Goal: Check status

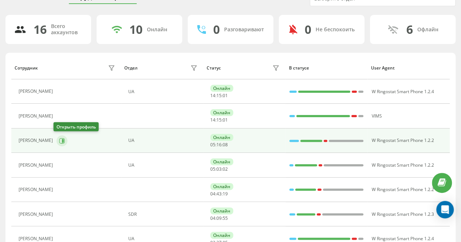
click at [62, 139] on icon at bounding box center [63, 141] width 2 height 4
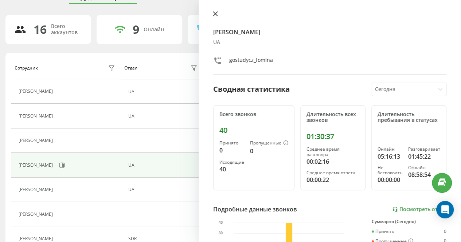
click at [214, 16] on icon at bounding box center [215, 13] width 5 height 5
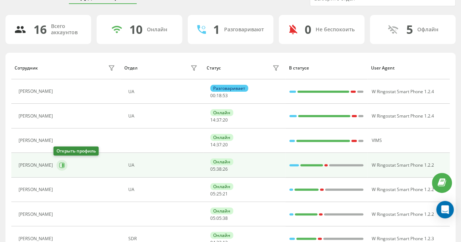
click at [59, 166] on icon at bounding box center [62, 166] width 6 height 6
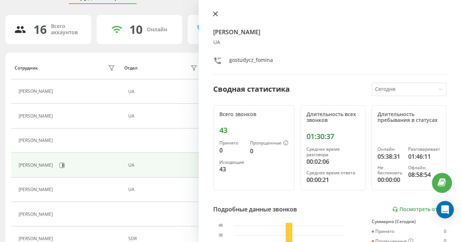
click at [218, 15] on button at bounding box center [215, 14] width 9 height 7
